Goal: Book appointment/travel/reservation

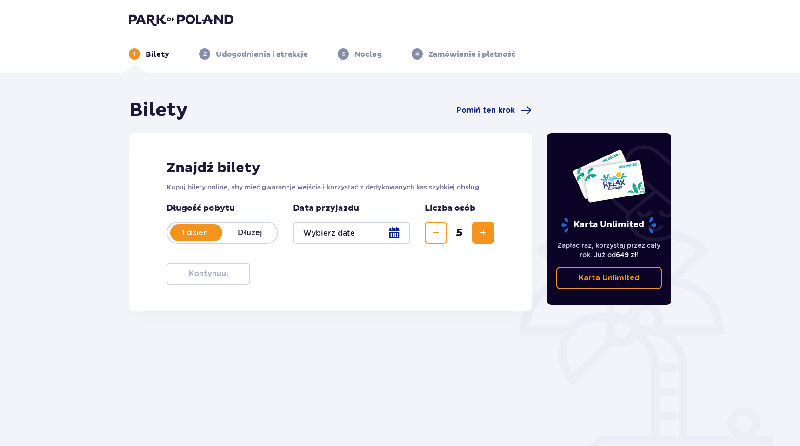
click at [349, 227] on div at bounding box center [351, 232] width 117 height 22
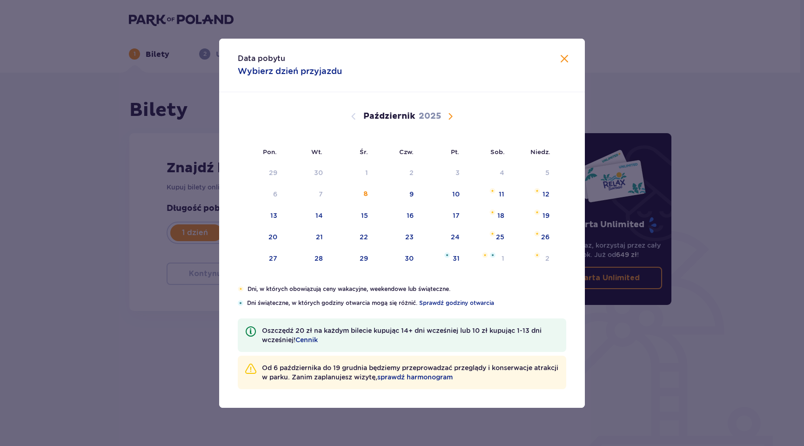
drag, startPoint x: 407, startPoint y: 236, endPoint x: 377, endPoint y: 310, distance: 79.5
click at [407, 236] on div "23" at bounding box center [409, 236] width 8 height 9
type input "[DATE]"
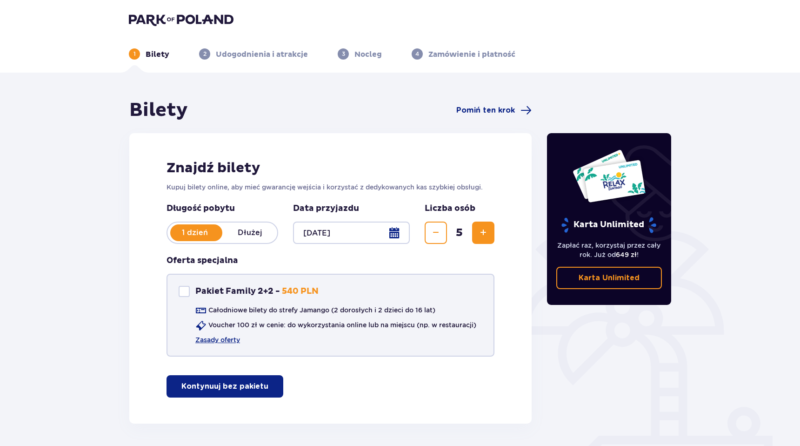
click at [194, 294] on div "Pakiet Family 2+2 Pakiet Family 2+2 - 540 PLN" at bounding box center [249, 291] width 140 height 11
click at [188, 294] on div "Pakiet Family 2+2" at bounding box center [184, 291] width 11 height 11
checkbox input "false"
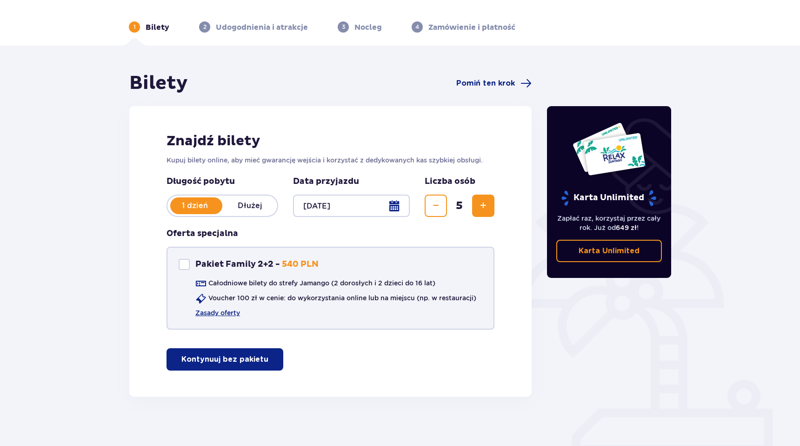
scroll to position [33, 0]
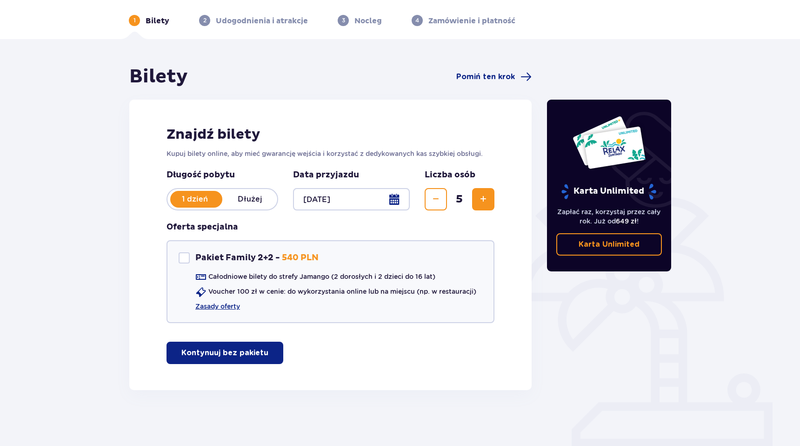
click at [226, 359] on button "Kontynuuj bez pakietu" at bounding box center [225, 352] width 117 height 22
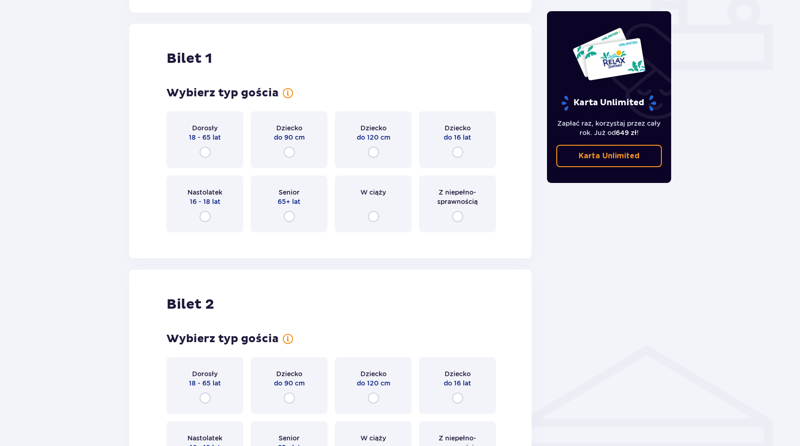
scroll to position [423, 0]
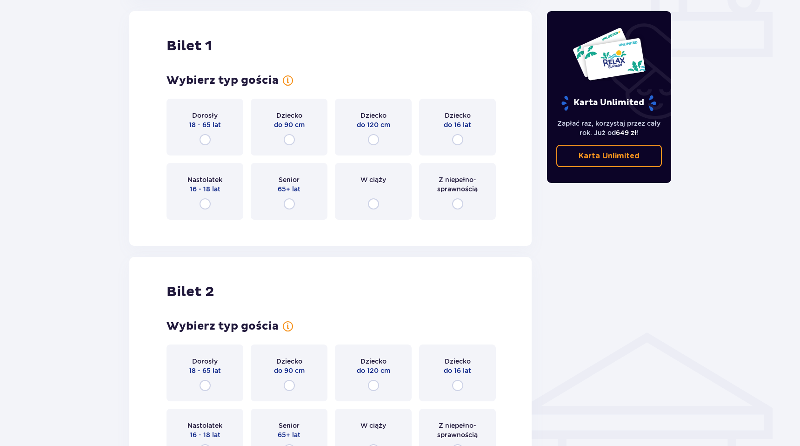
click at [219, 146] on div "Dorosły 18 - 65 lat" at bounding box center [205, 127] width 77 height 57
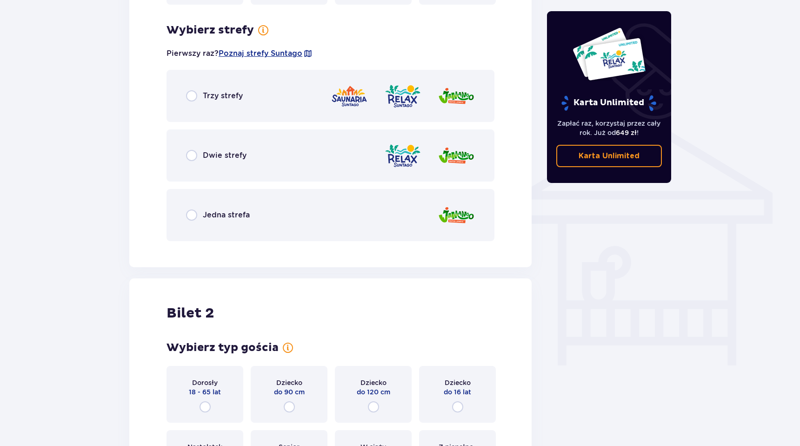
scroll to position [629, 0]
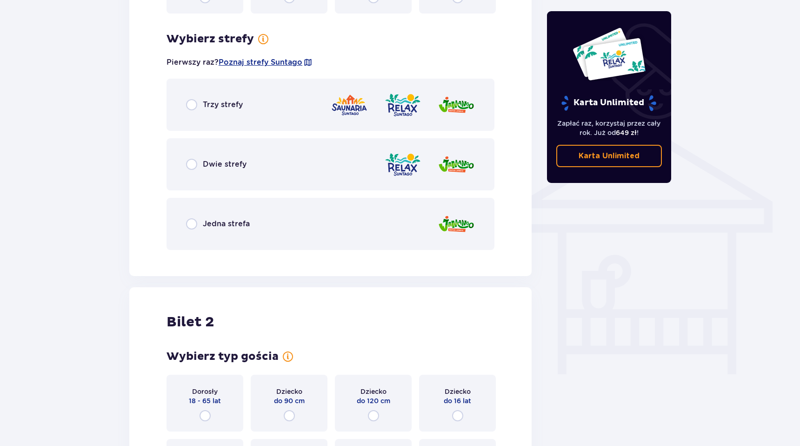
click at [267, 111] on div "Trzy strefy" at bounding box center [331, 105] width 328 height 52
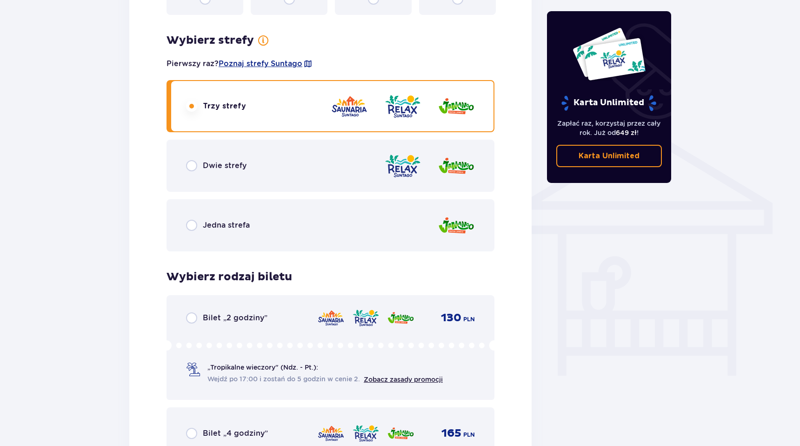
scroll to position [628, 0]
